Goal: Navigation & Orientation: Find specific page/section

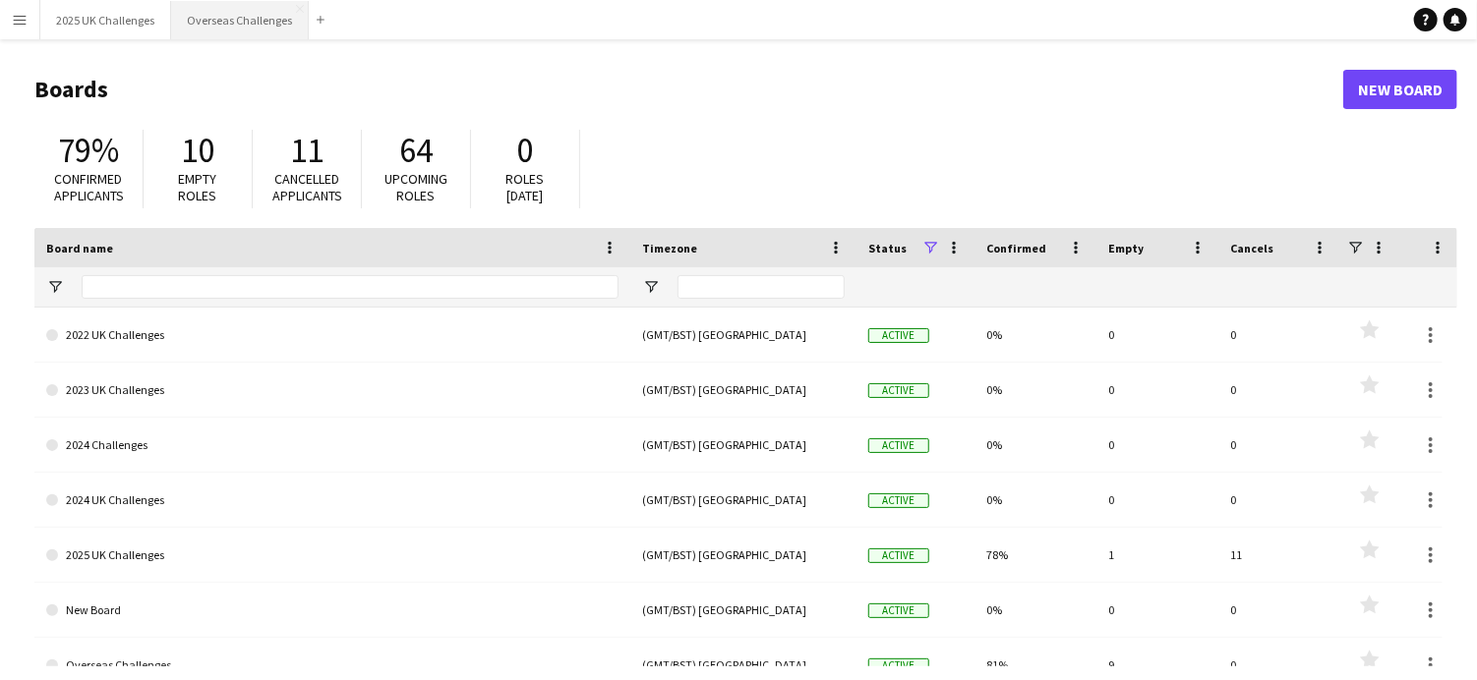
click at [231, 20] on button "Overseas Challenges Close" at bounding box center [240, 20] width 138 height 38
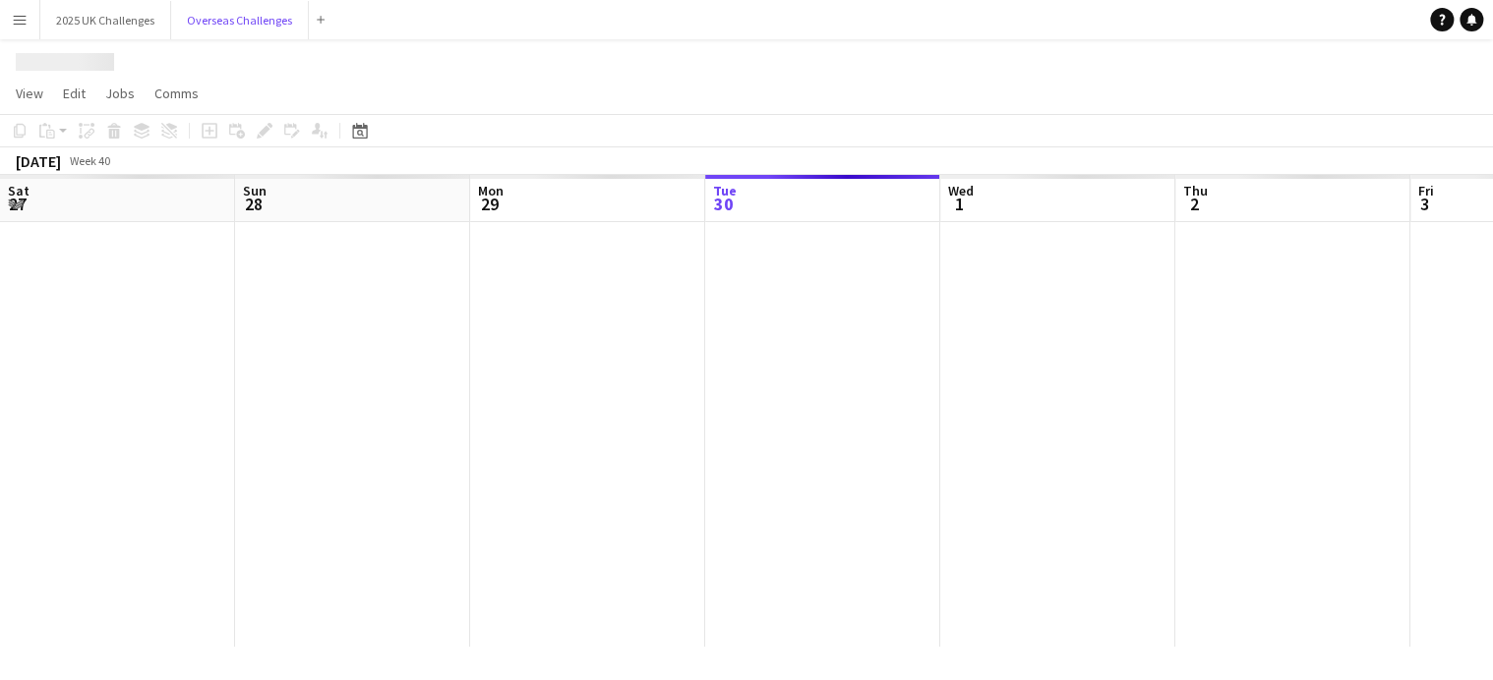
scroll to position [0, 470]
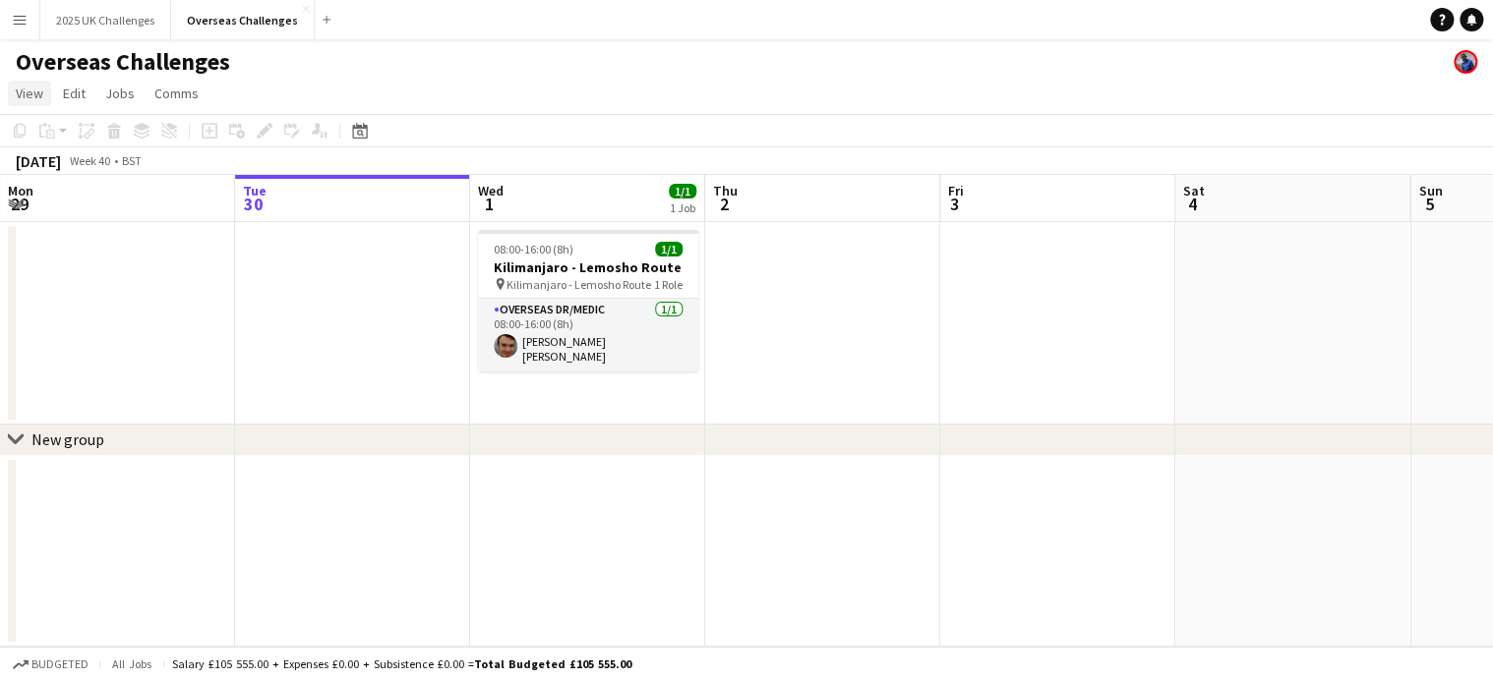
click at [34, 97] on span "View" at bounding box center [30, 94] width 28 height 18
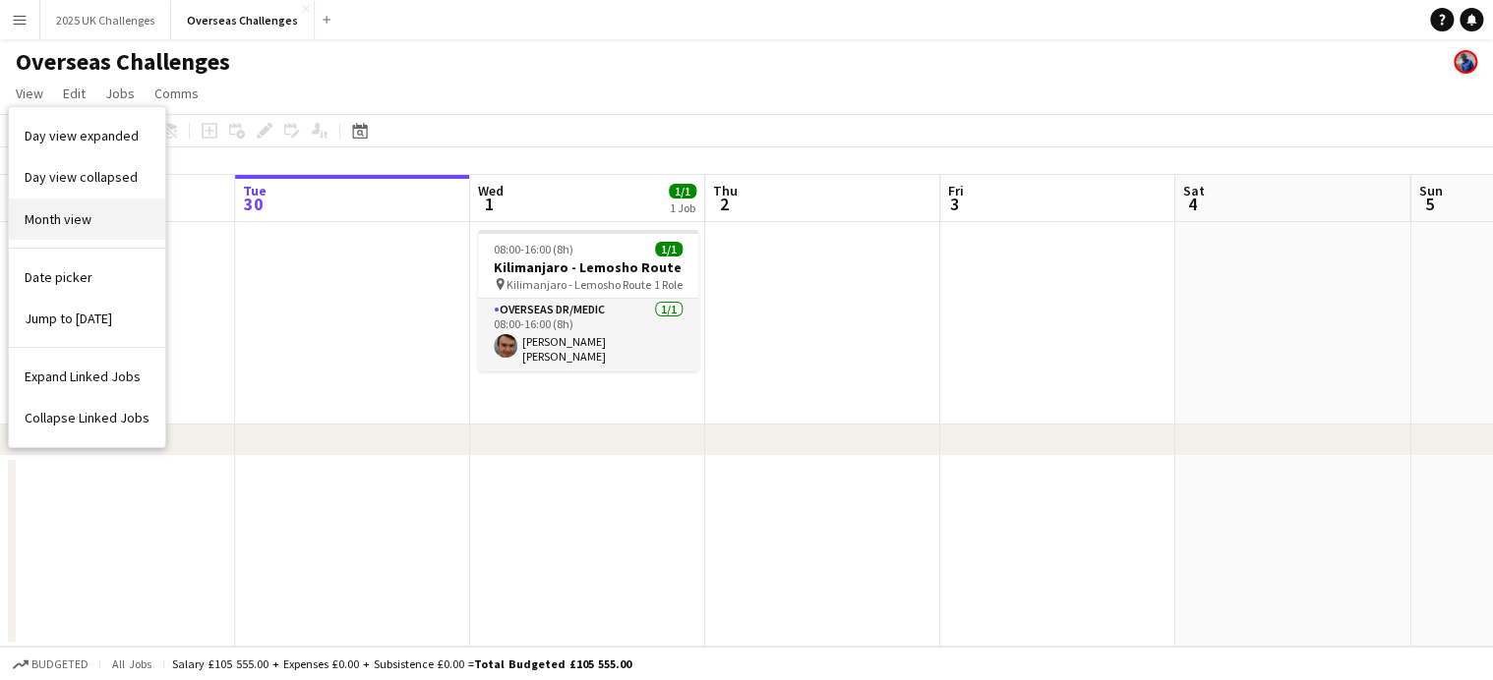
click at [77, 217] on span "Month view" at bounding box center [58, 219] width 67 height 18
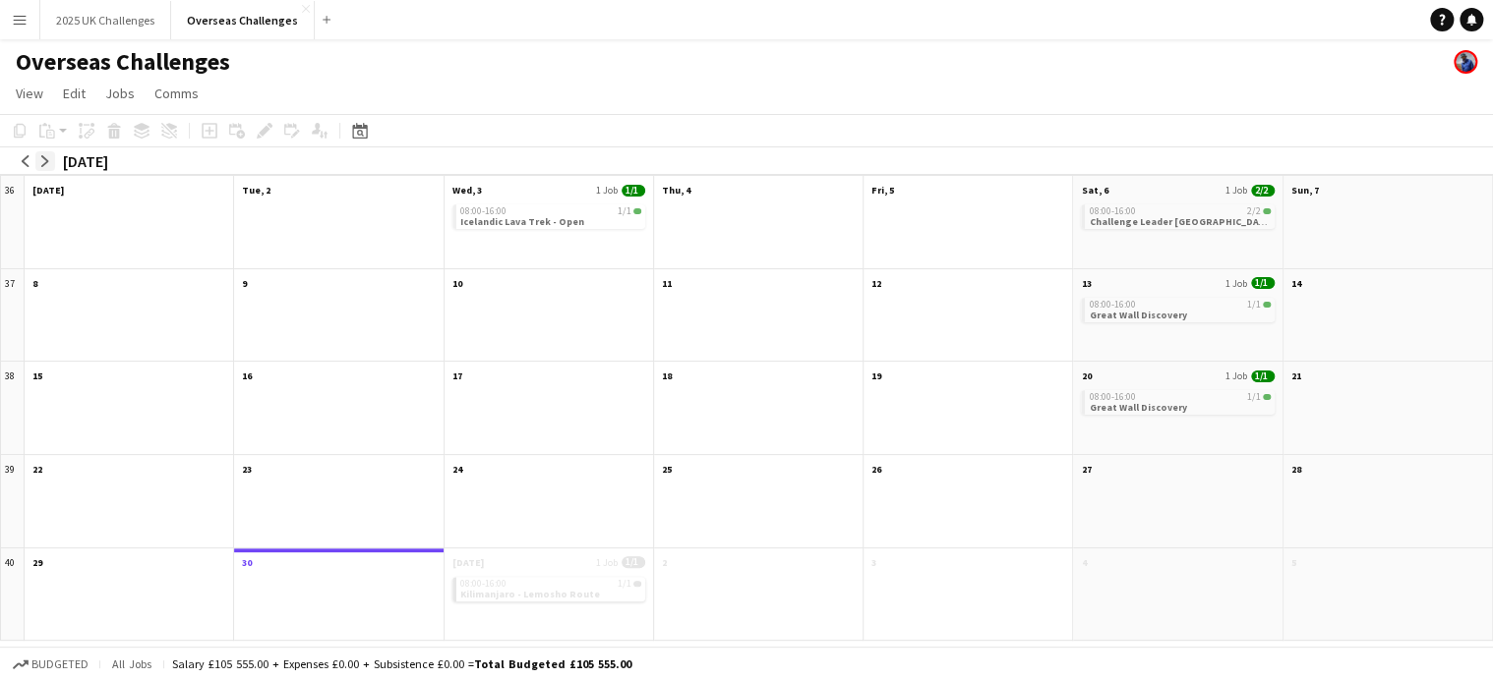
click at [48, 159] on app-icon "arrow-right" at bounding box center [45, 161] width 12 height 12
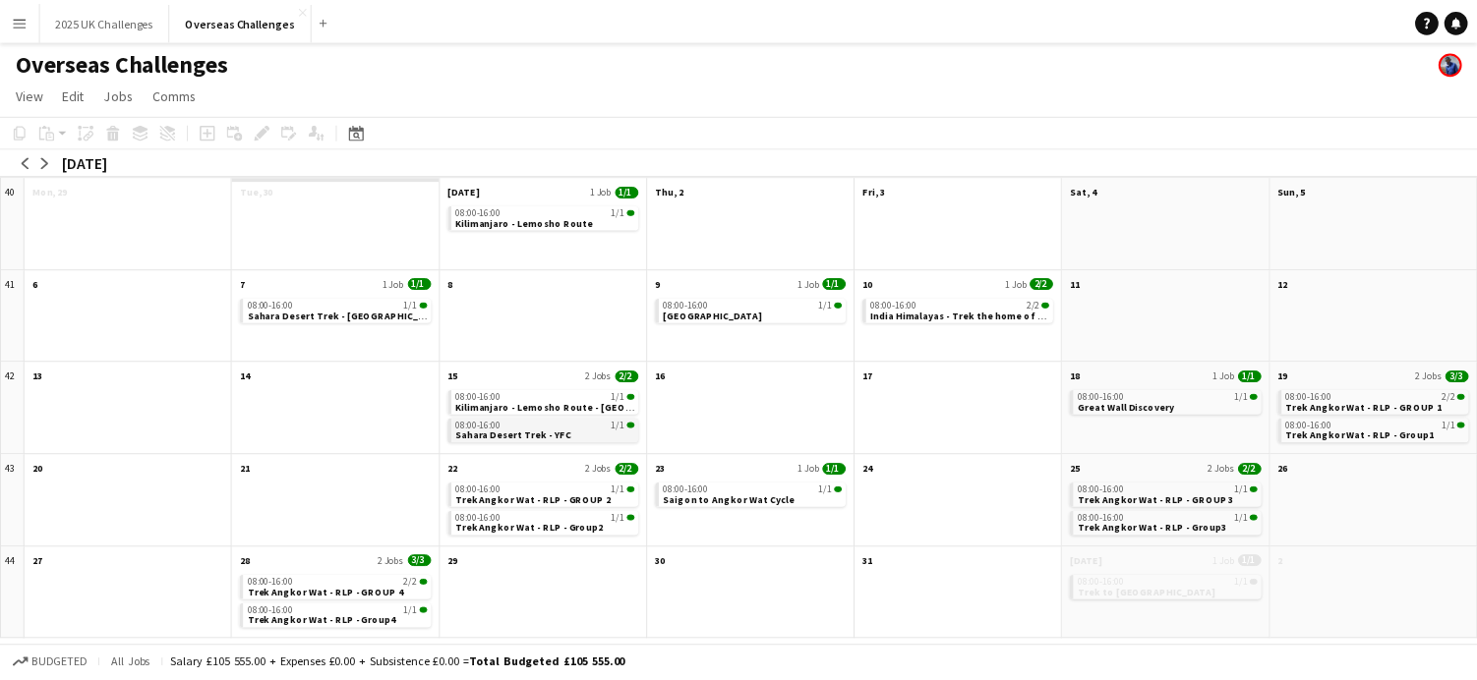
scroll to position [0, 0]
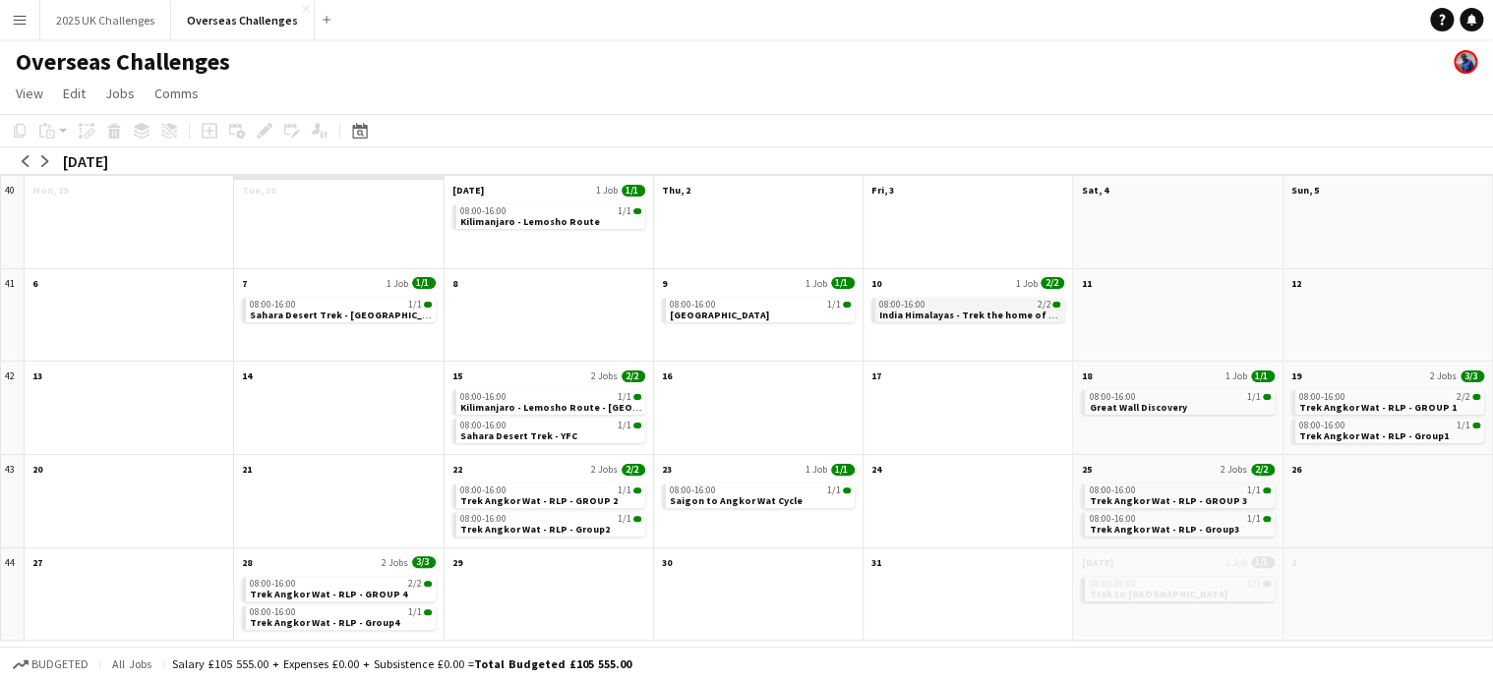
click at [949, 305] on div "08:00-16:00 2/2" at bounding box center [969, 305] width 181 height 10
click at [934, 285] on app-month-view-date-header "10 1 Job 2/2" at bounding box center [967, 281] width 208 height 25
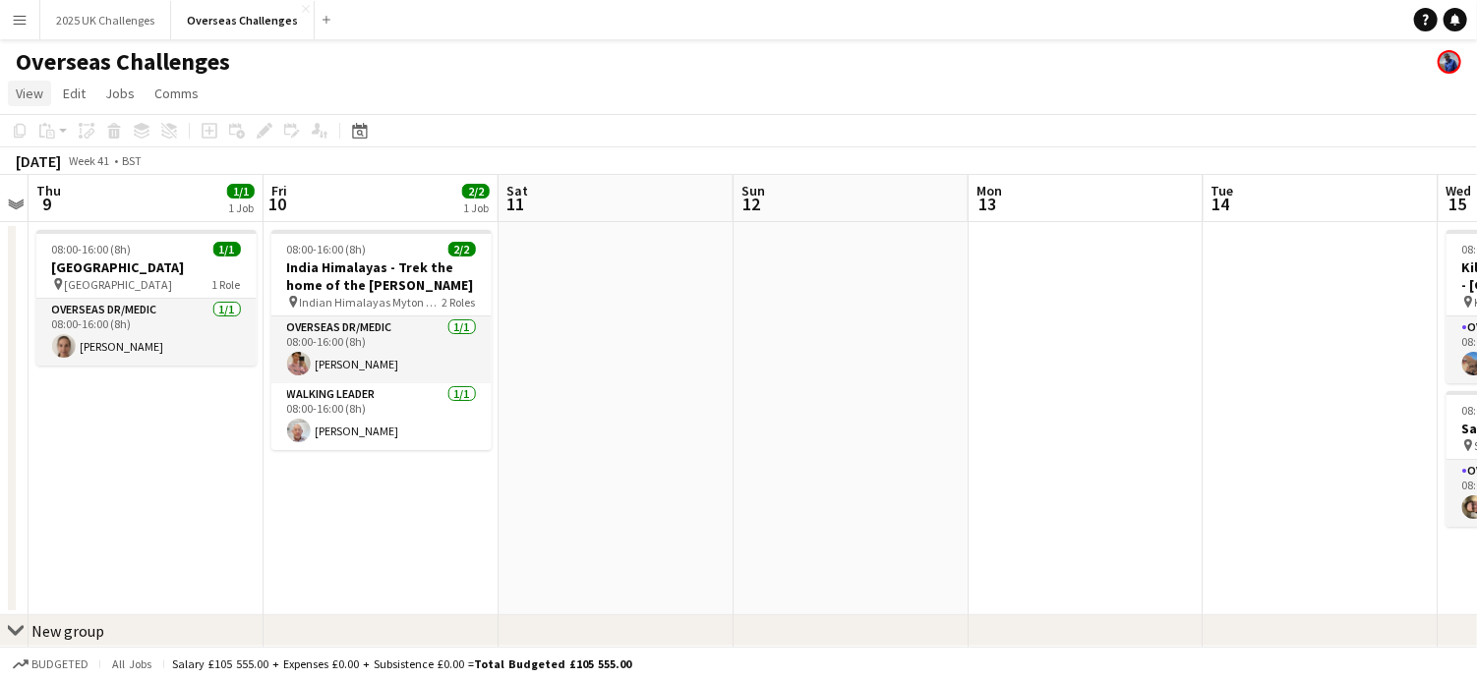
click at [21, 95] on span "View" at bounding box center [30, 94] width 28 height 18
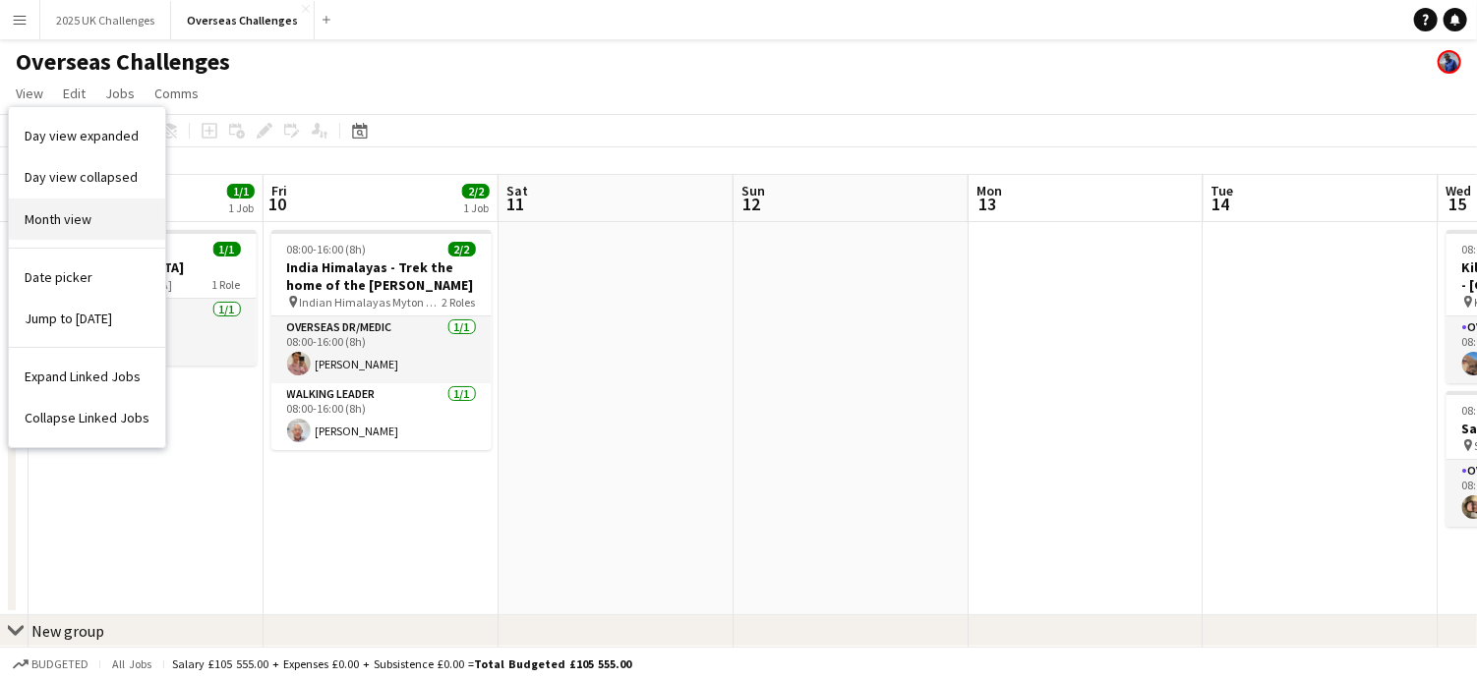
click at [79, 210] on span "Month view" at bounding box center [58, 219] width 67 height 18
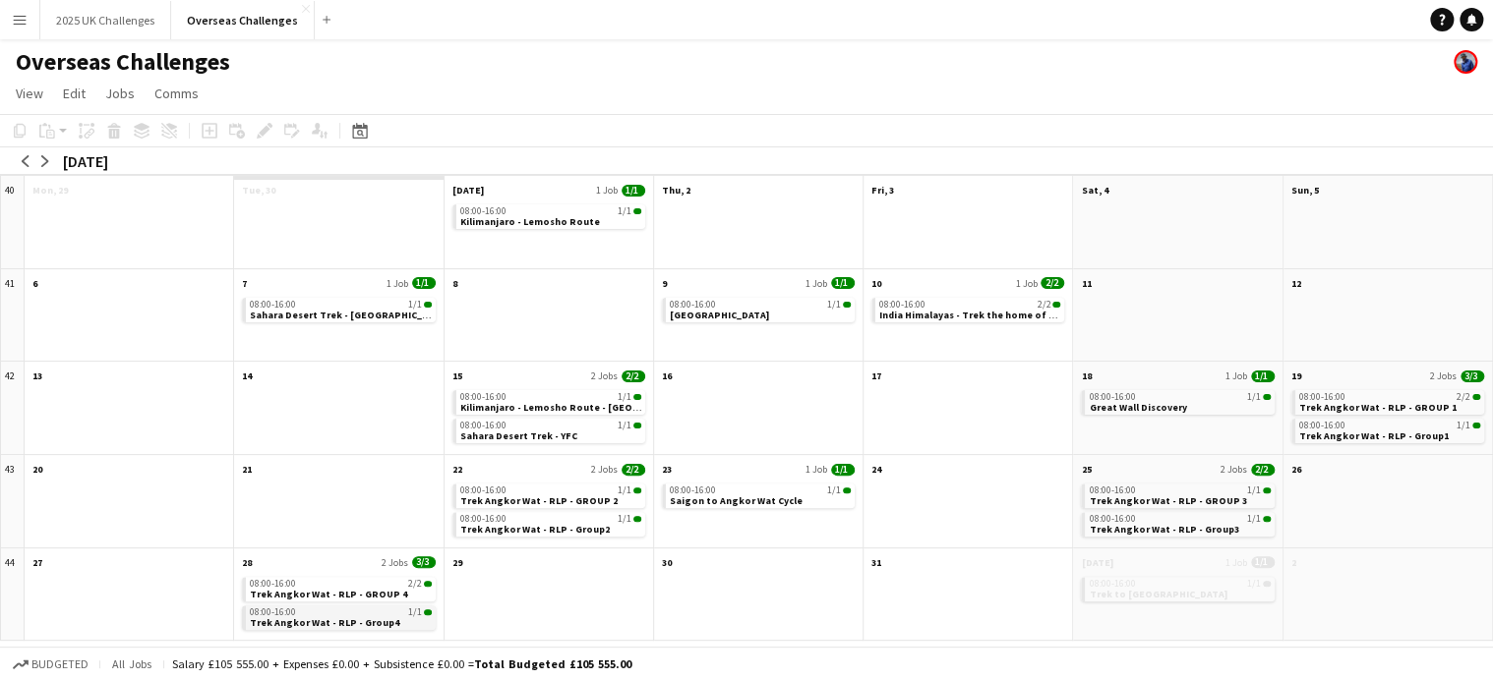
click at [345, 616] on span "Trek Angkor Wat - RLP - Group4" at bounding box center [324, 622] width 149 height 13
click at [346, 567] on app-month-view-date-header "28 2 Jobs 3/3" at bounding box center [338, 561] width 208 height 25
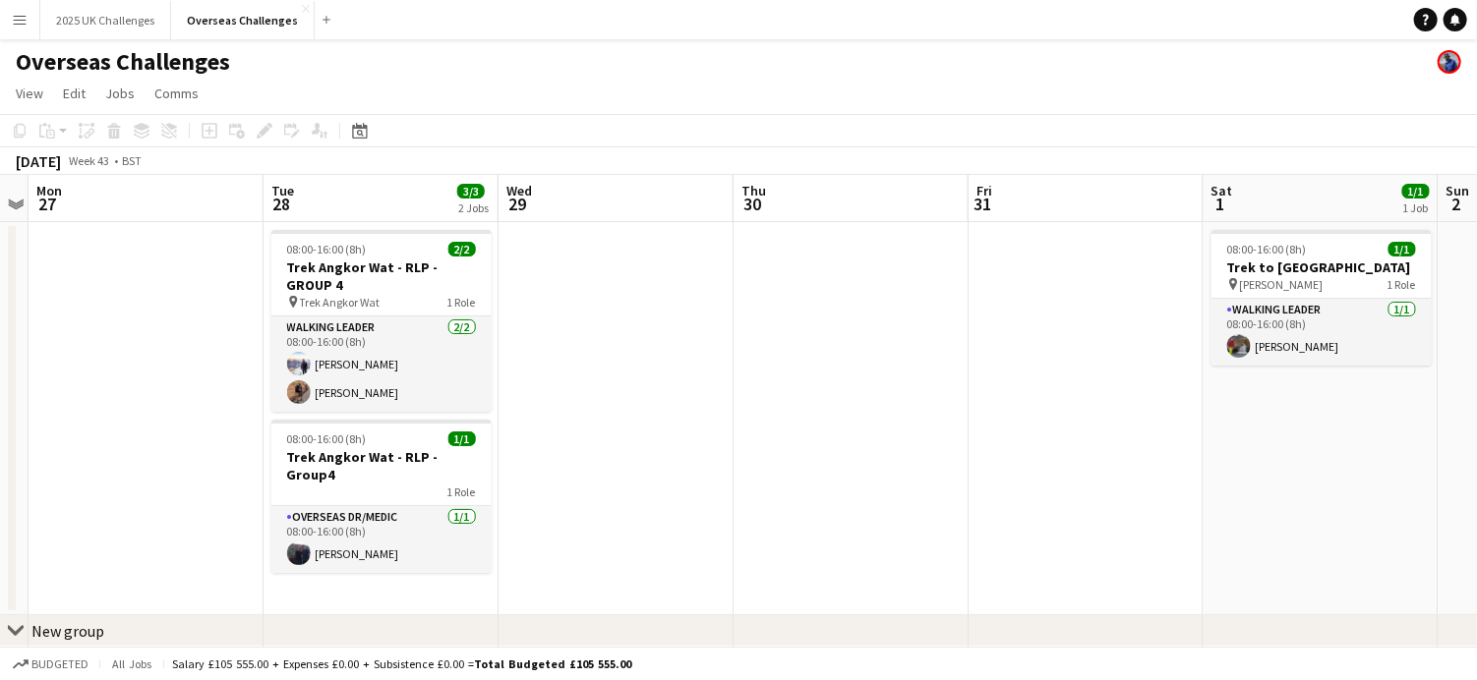
click at [5, 87] on app-page-menu "View Day view expanded Day view collapsed Month view Date picker Jump to [DATE]…" at bounding box center [738, 95] width 1477 height 37
click at [16, 87] on span "View" at bounding box center [30, 94] width 28 height 18
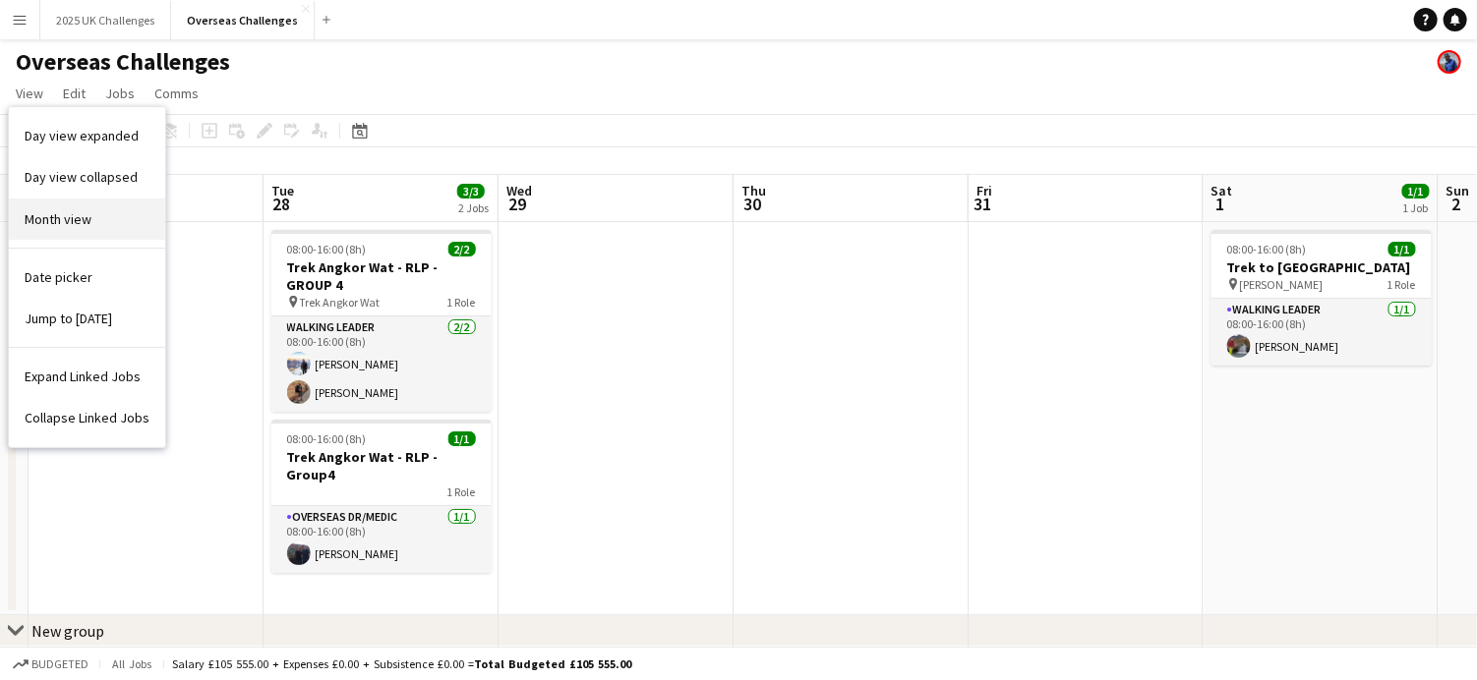
click at [55, 217] on span "Month view" at bounding box center [58, 219] width 67 height 18
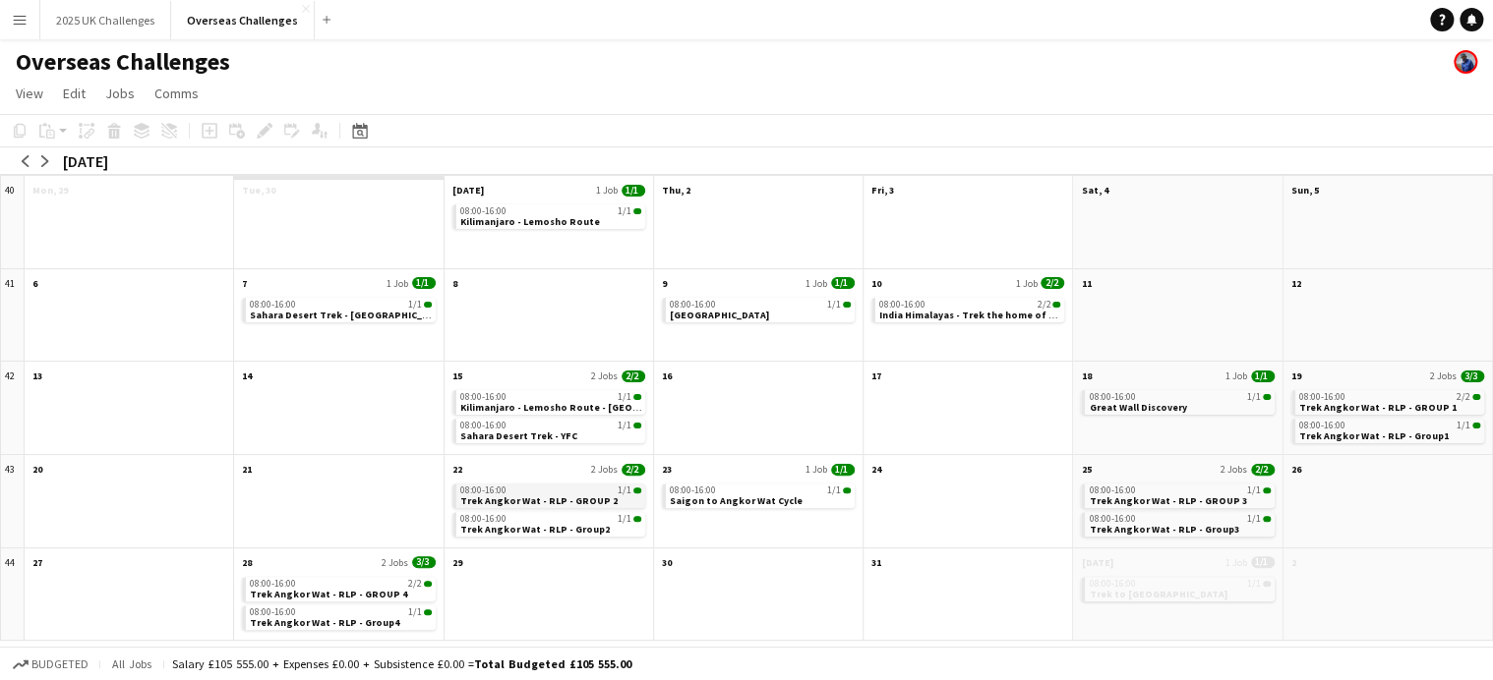
click at [550, 487] on div "08:00-16:00 1/1" at bounding box center [550, 491] width 181 height 10
click at [557, 473] on app-month-view-date-header "22 2 Jobs 2/2" at bounding box center [548, 467] width 208 height 25
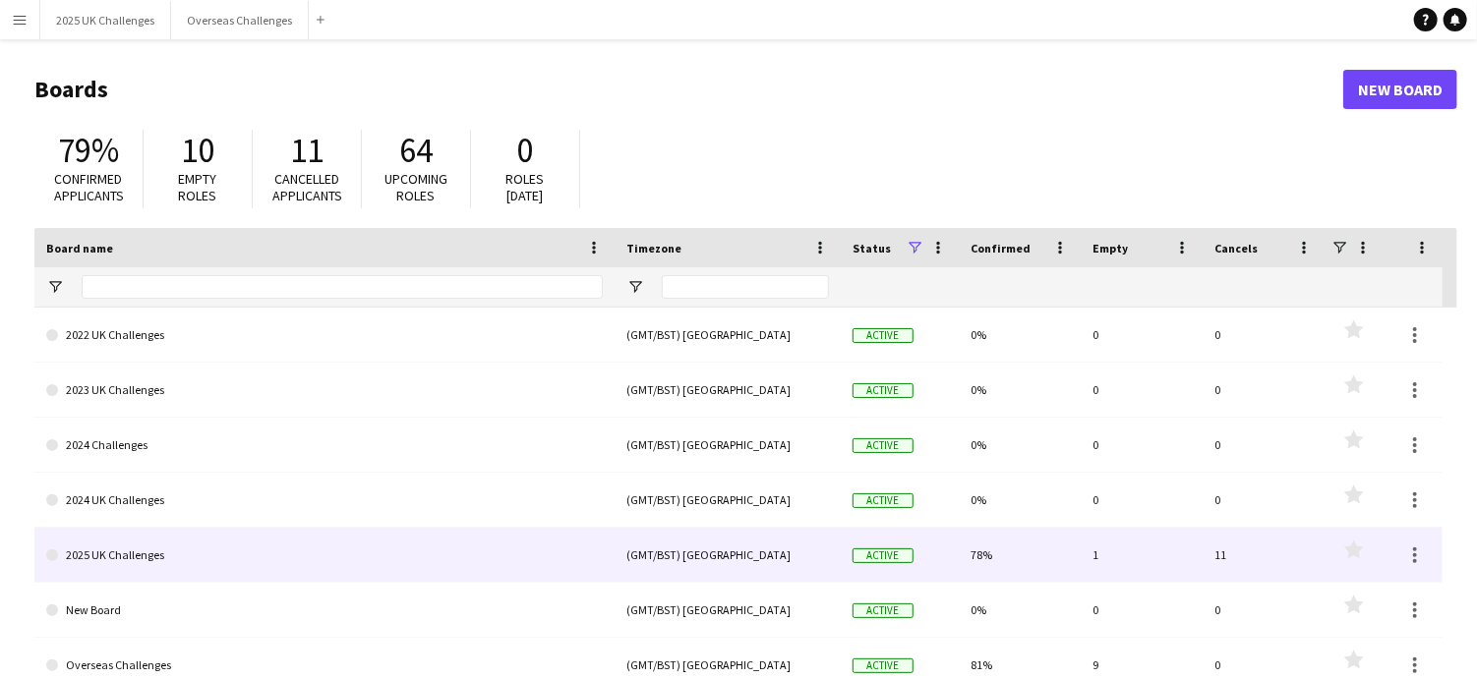
click at [105, 556] on link "2025 UK Challenges" at bounding box center [324, 555] width 557 height 55
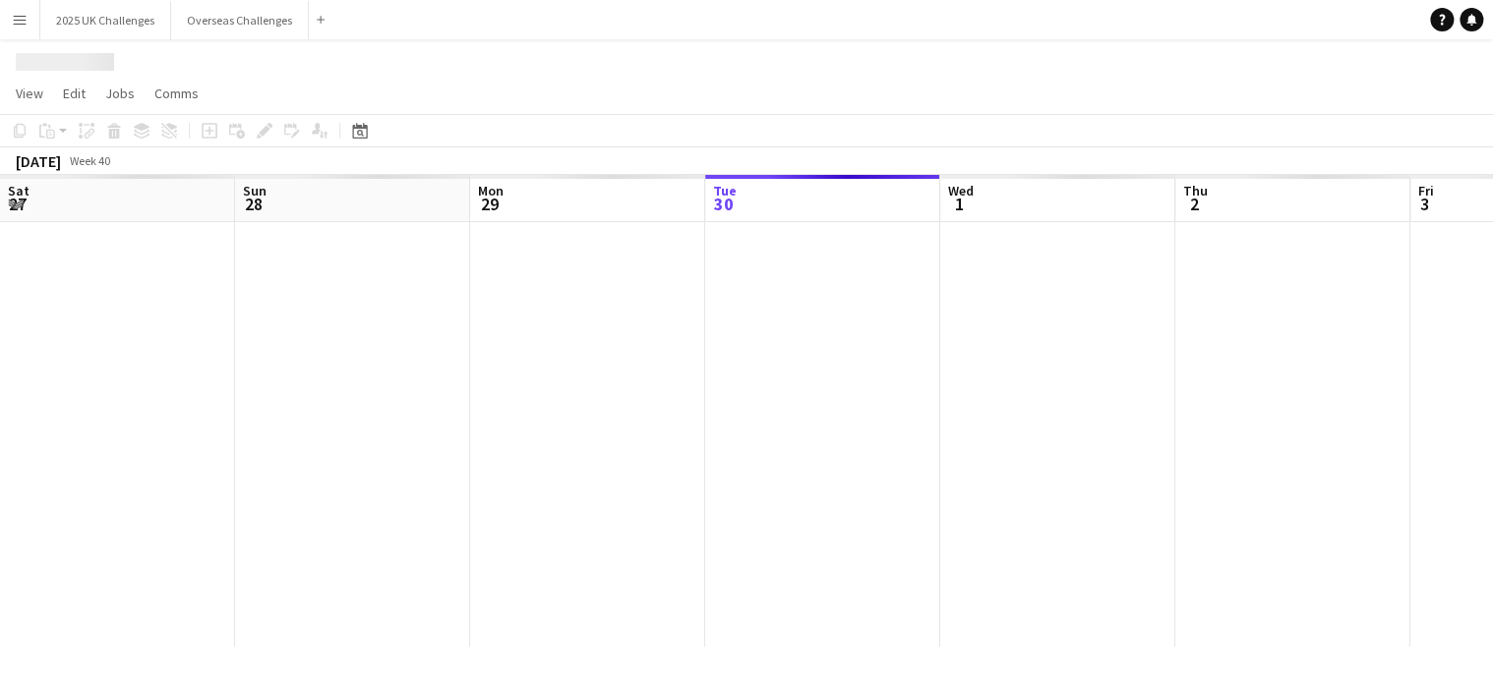
scroll to position [0, 470]
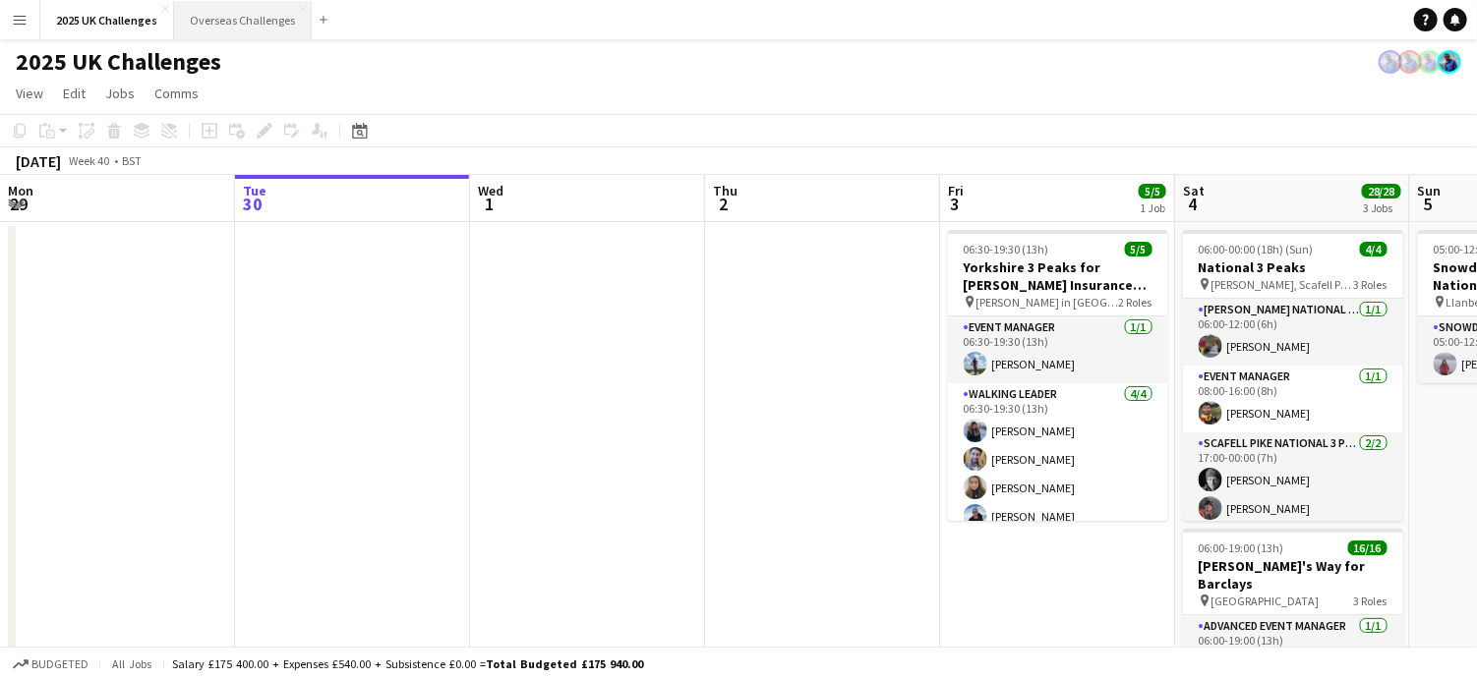
click at [210, 20] on button "Overseas Challenges Close" at bounding box center [243, 20] width 138 height 38
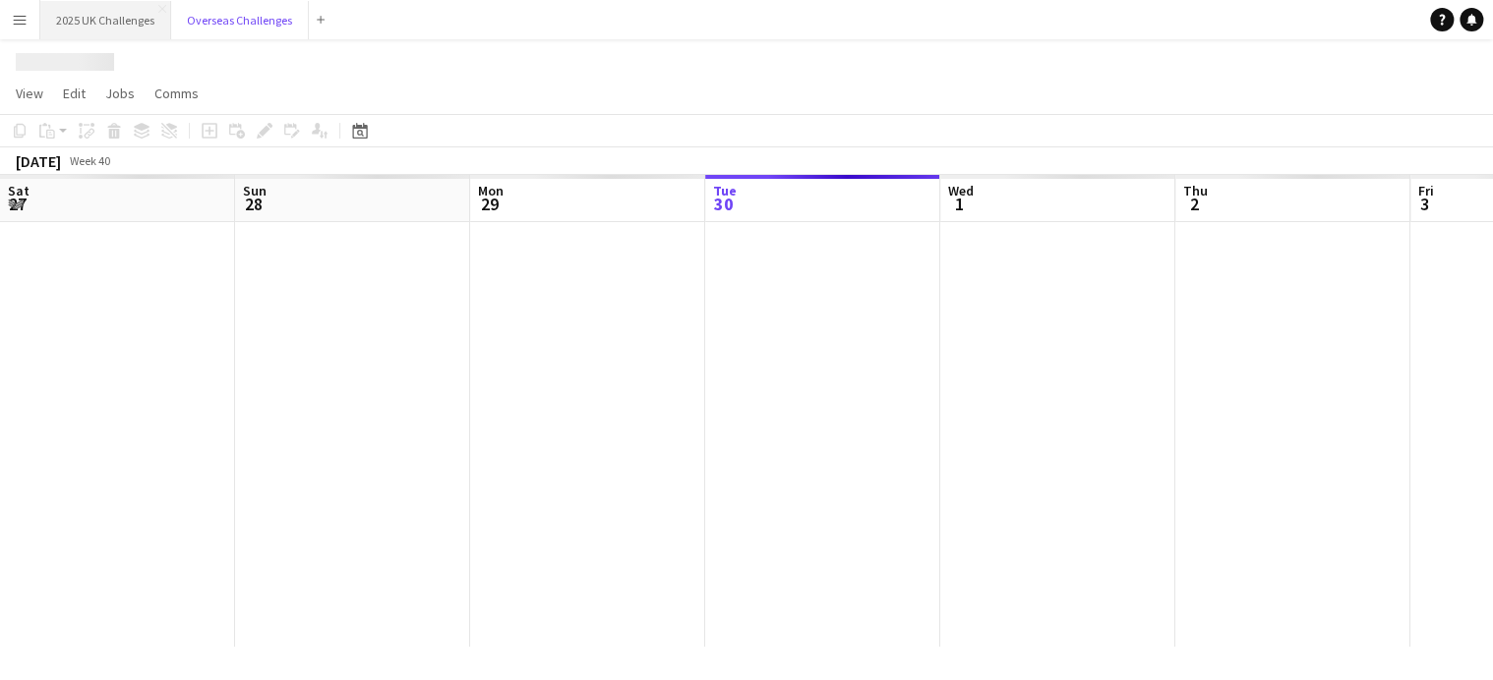
scroll to position [0, 470]
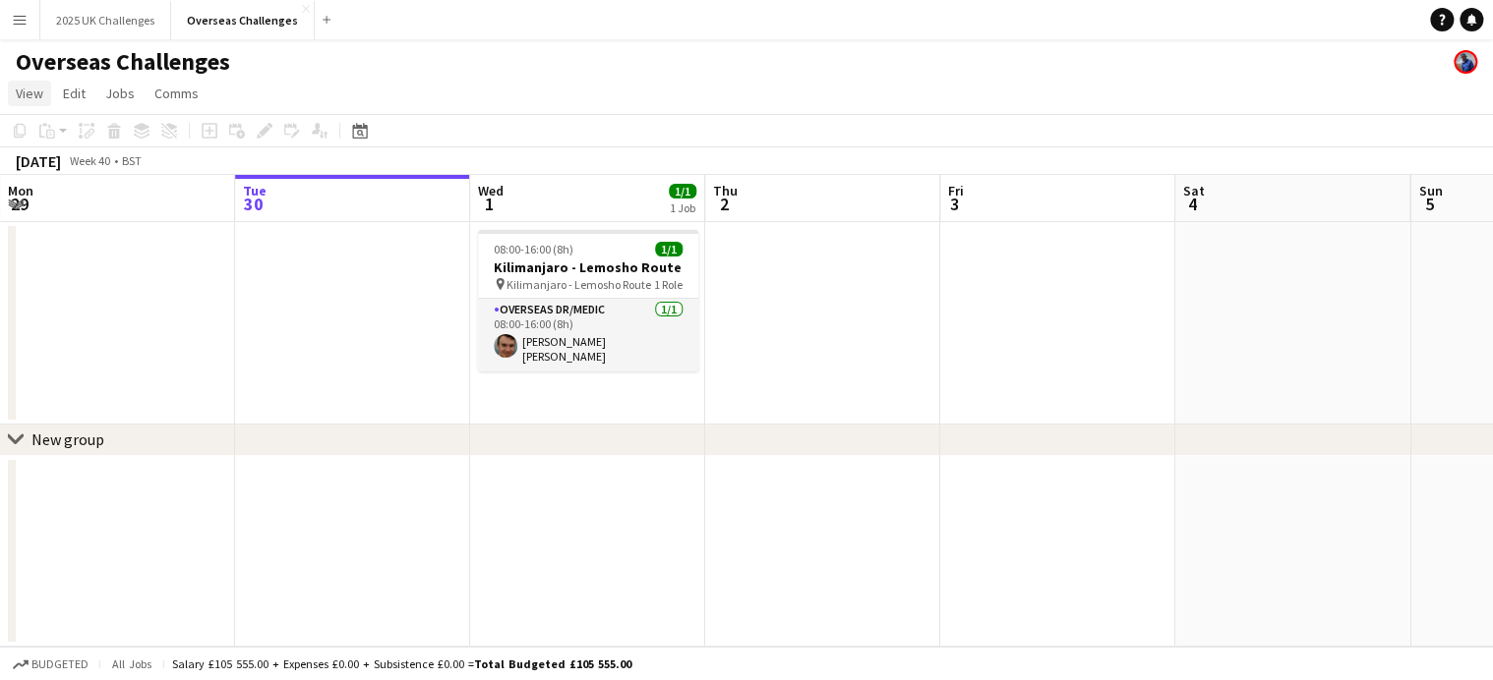
click at [37, 92] on span "View" at bounding box center [30, 94] width 28 height 18
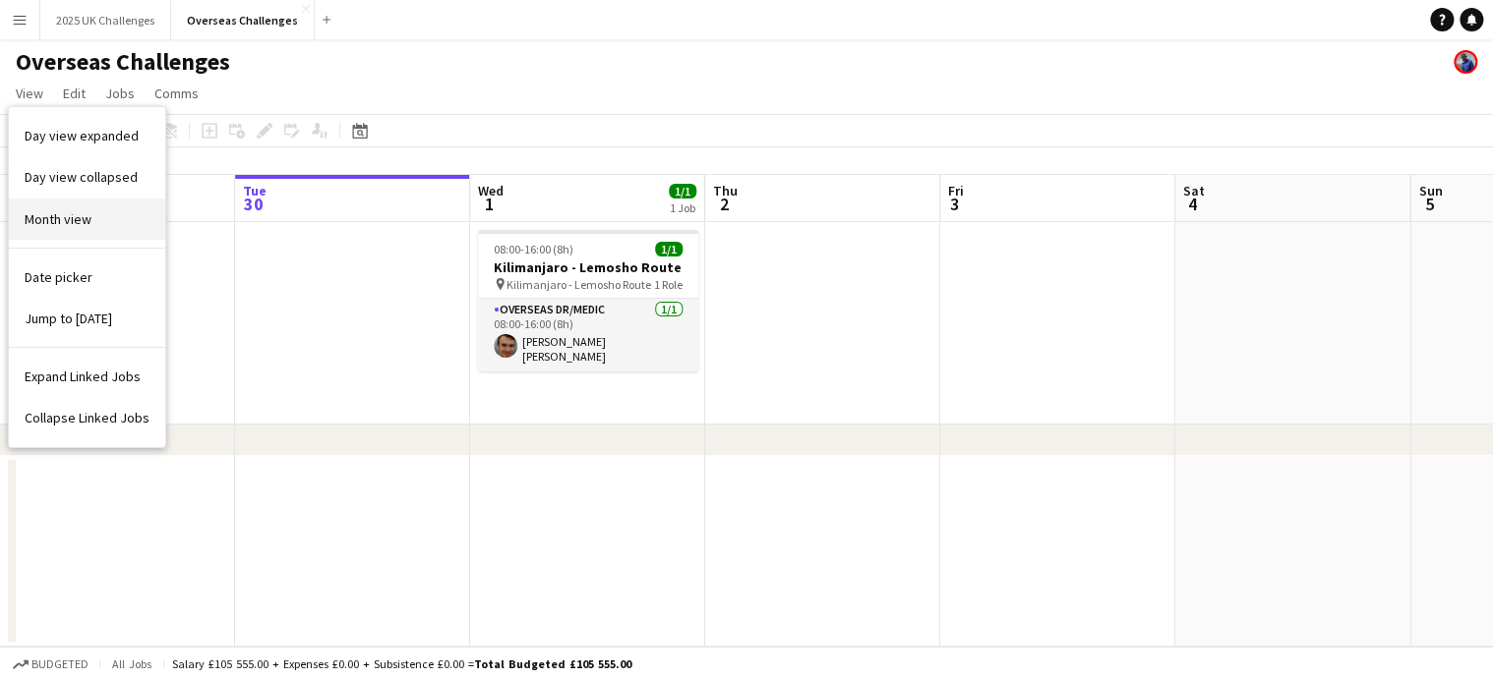
click at [87, 217] on span "Month view" at bounding box center [58, 219] width 67 height 18
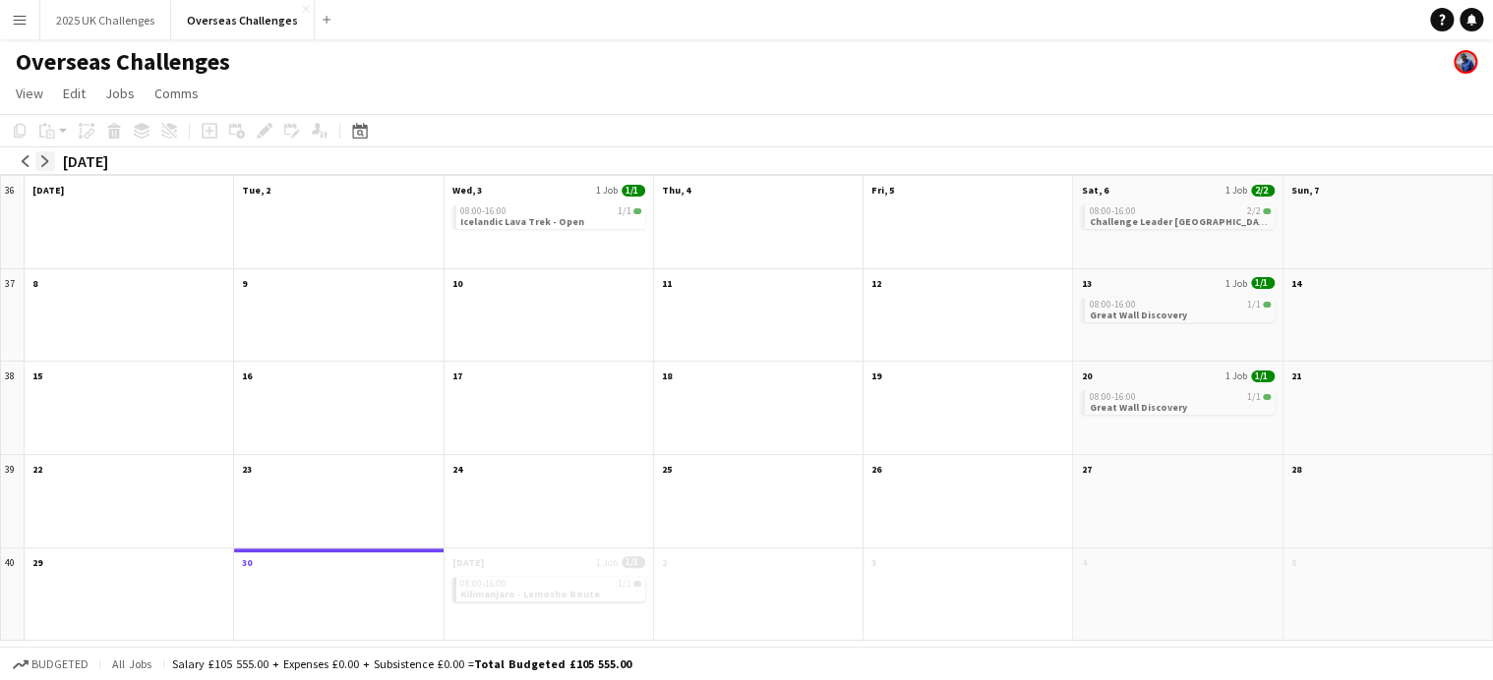
click at [50, 155] on app-icon "arrow-right" at bounding box center [45, 161] width 12 height 12
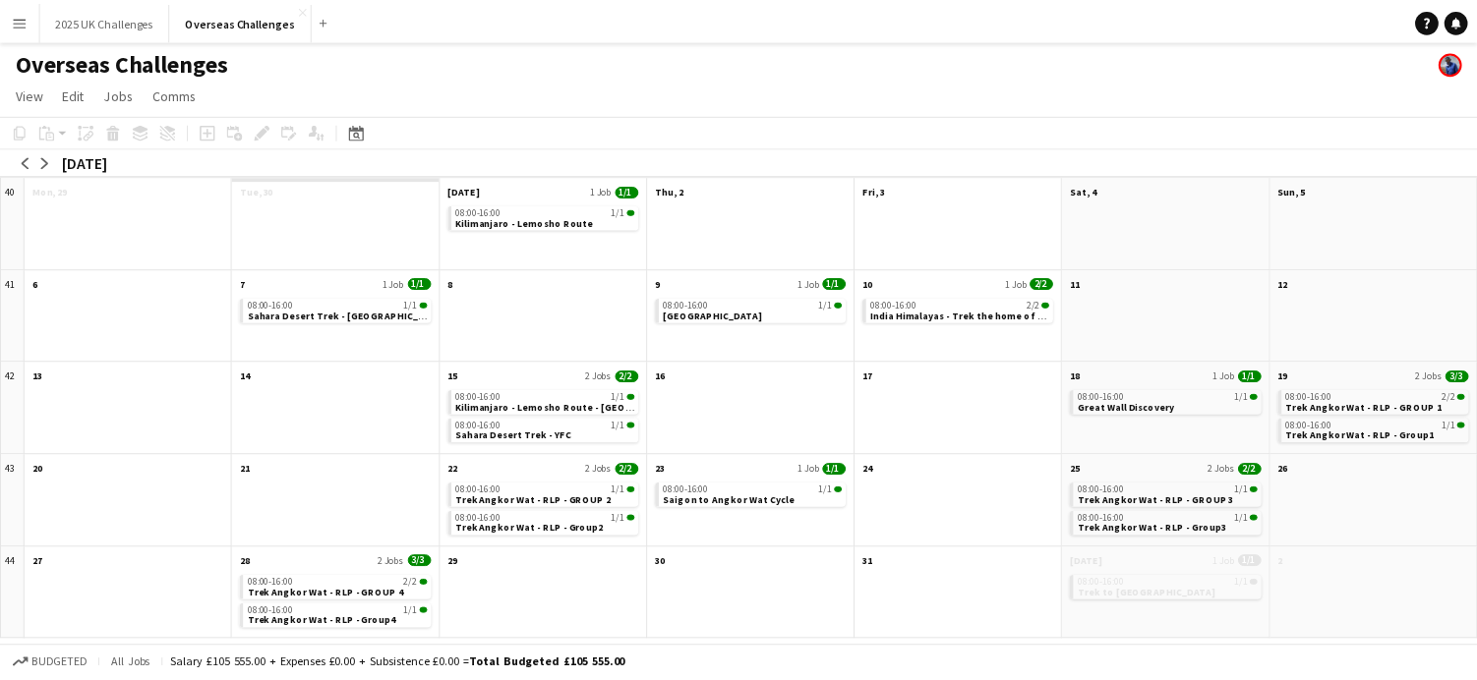
scroll to position [1, 0]
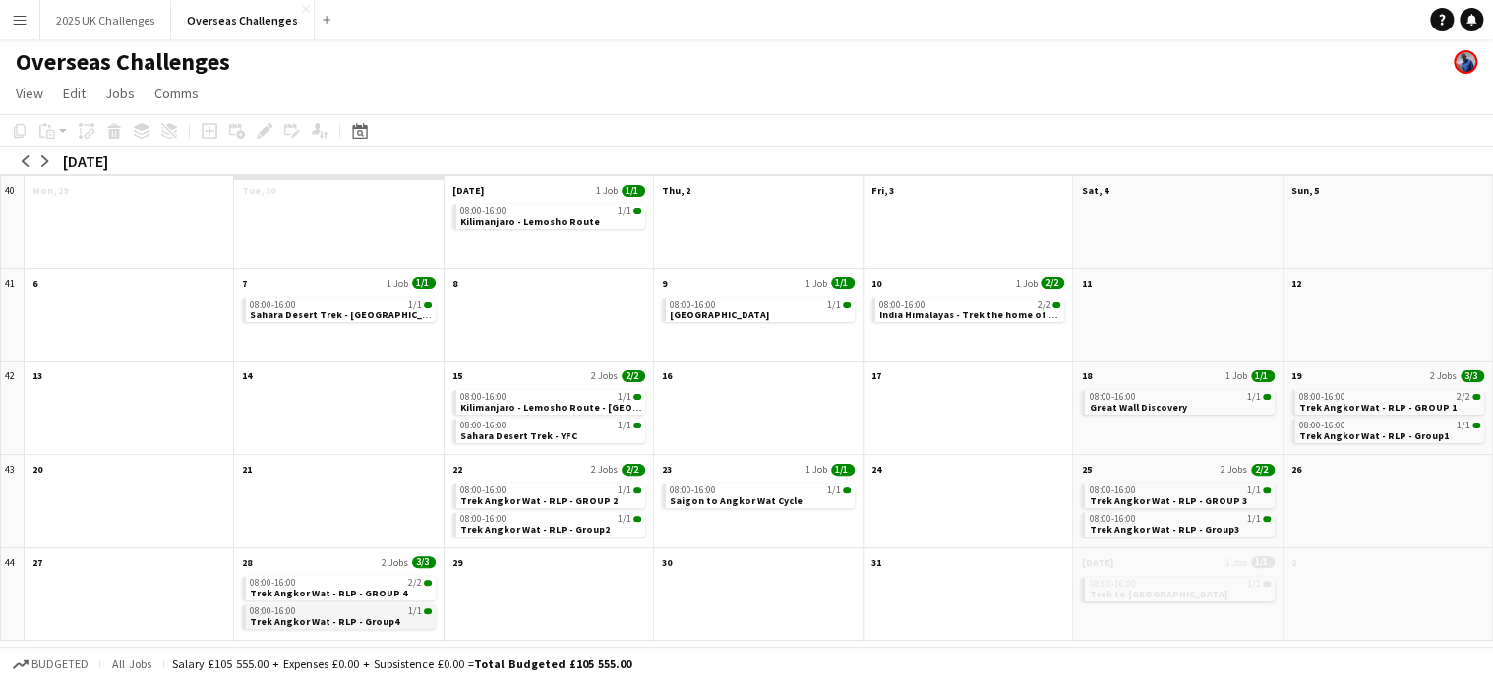
click at [340, 610] on div "08:00-16:00 1/1" at bounding box center [340, 612] width 181 height 10
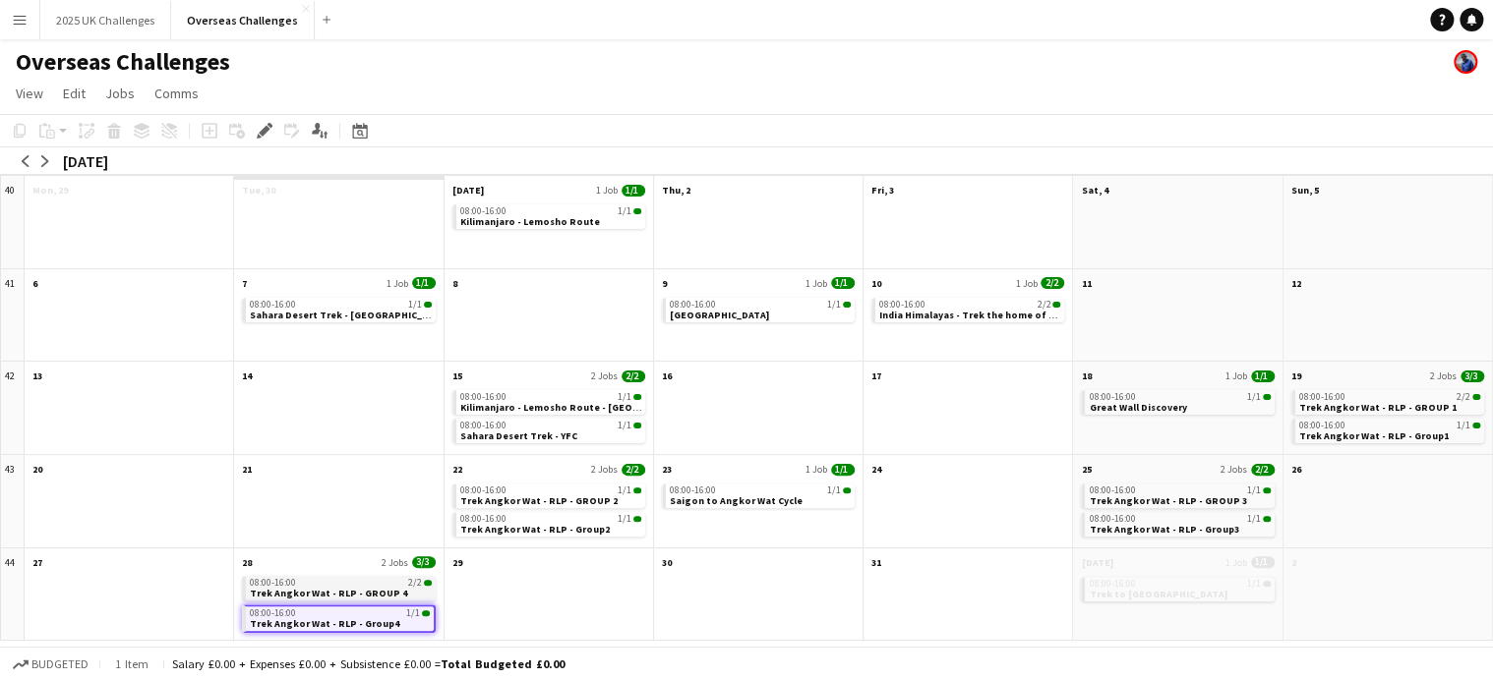
click at [339, 590] on span "Trek Angkor Wat - RLP - GROUP 4" at bounding box center [328, 593] width 157 height 13
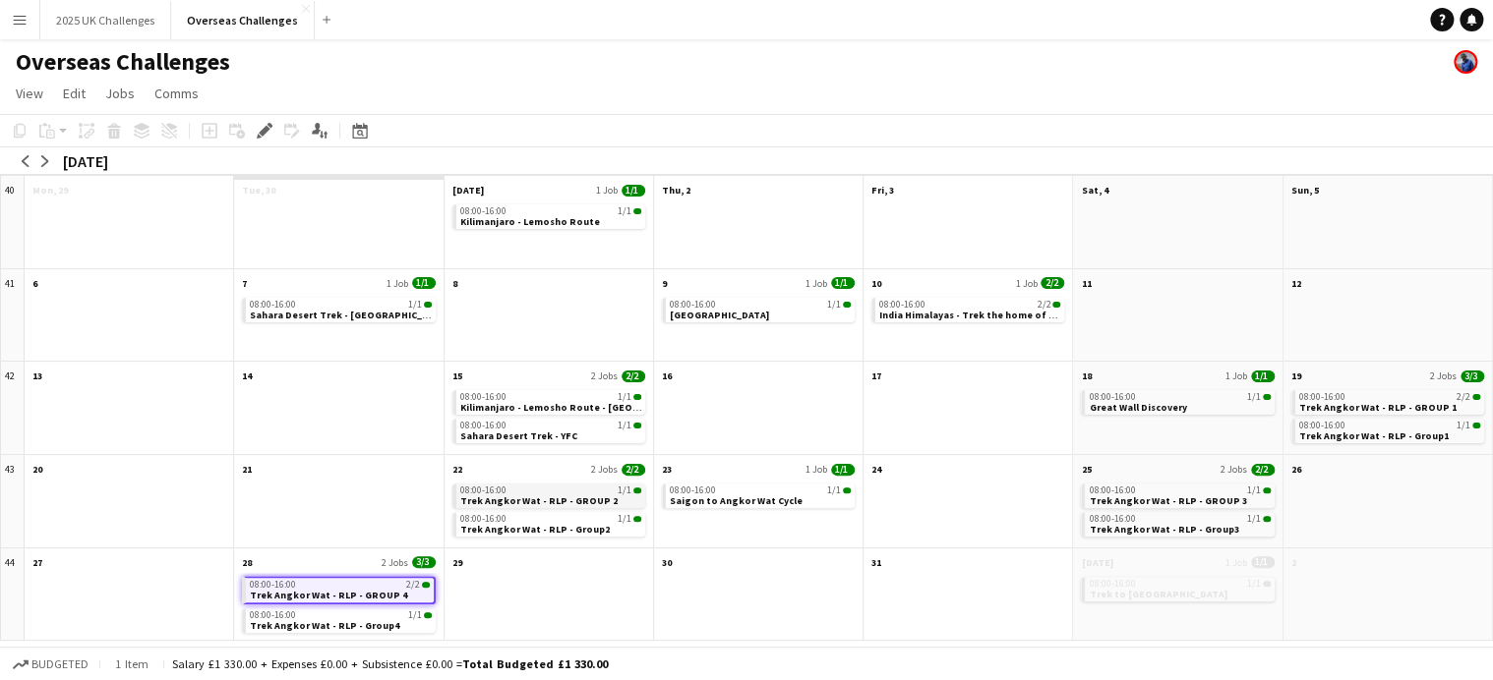
click at [529, 504] on span "Trek Angkor Wat - RLP - GROUP 2" at bounding box center [538, 501] width 157 height 13
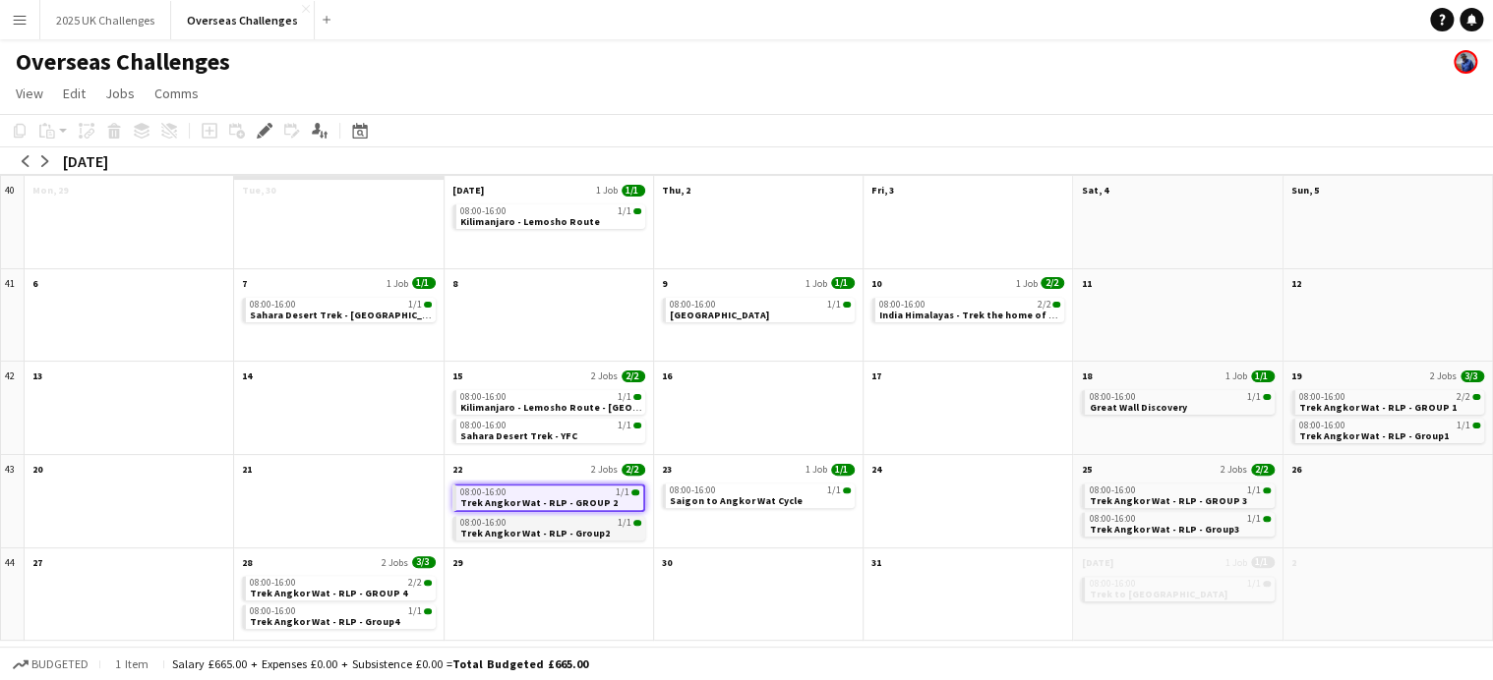
click at [519, 528] on span "Trek Angkor Wat - RLP - Group2" at bounding box center [534, 533] width 149 height 13
click at [532, 493] on div "08:00-16:00 1/1" at bounding box center [550, 491] width 181 height 10
click at [530, 457] on app-month-view-date-header "22 2 Jobs 2/2" at bounding box center [548, 467] width 208 height 25
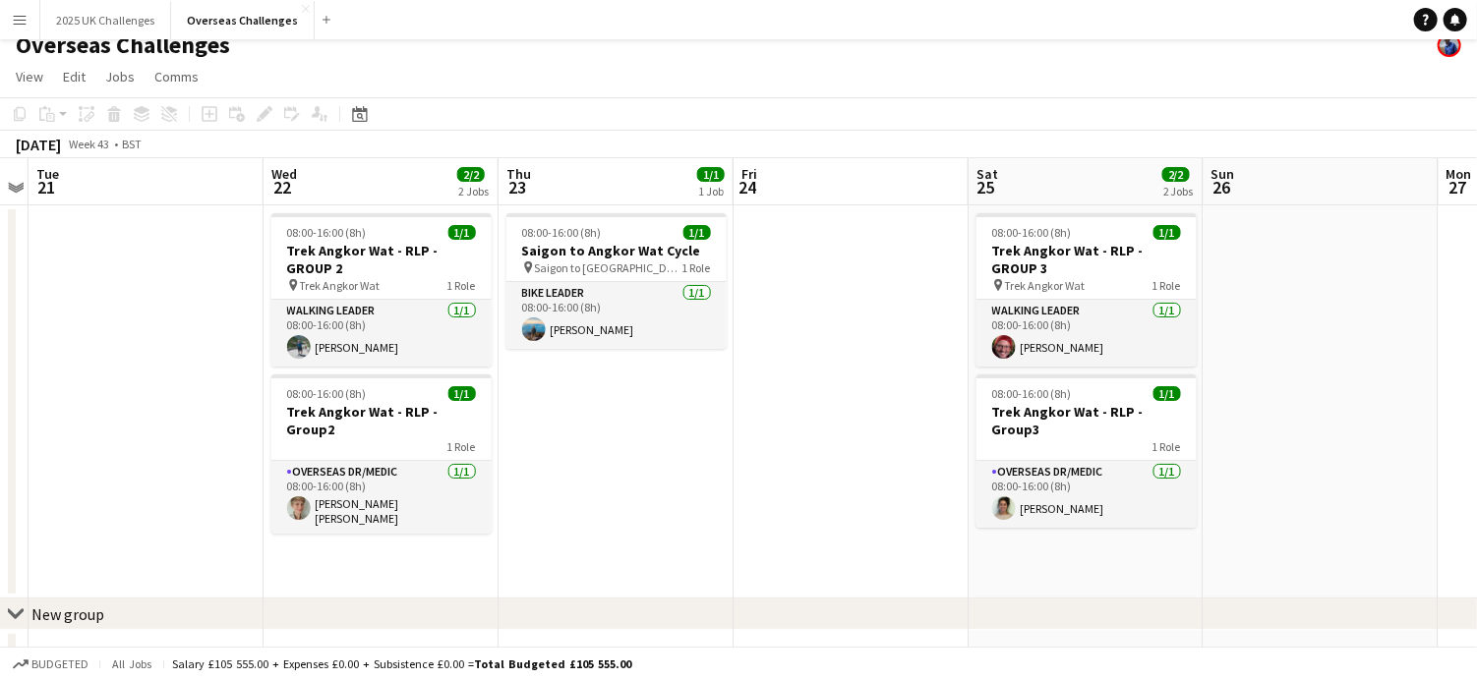
scroll to position [0, 0]
